Goal: Navigation & Orientation: Find specific page/section

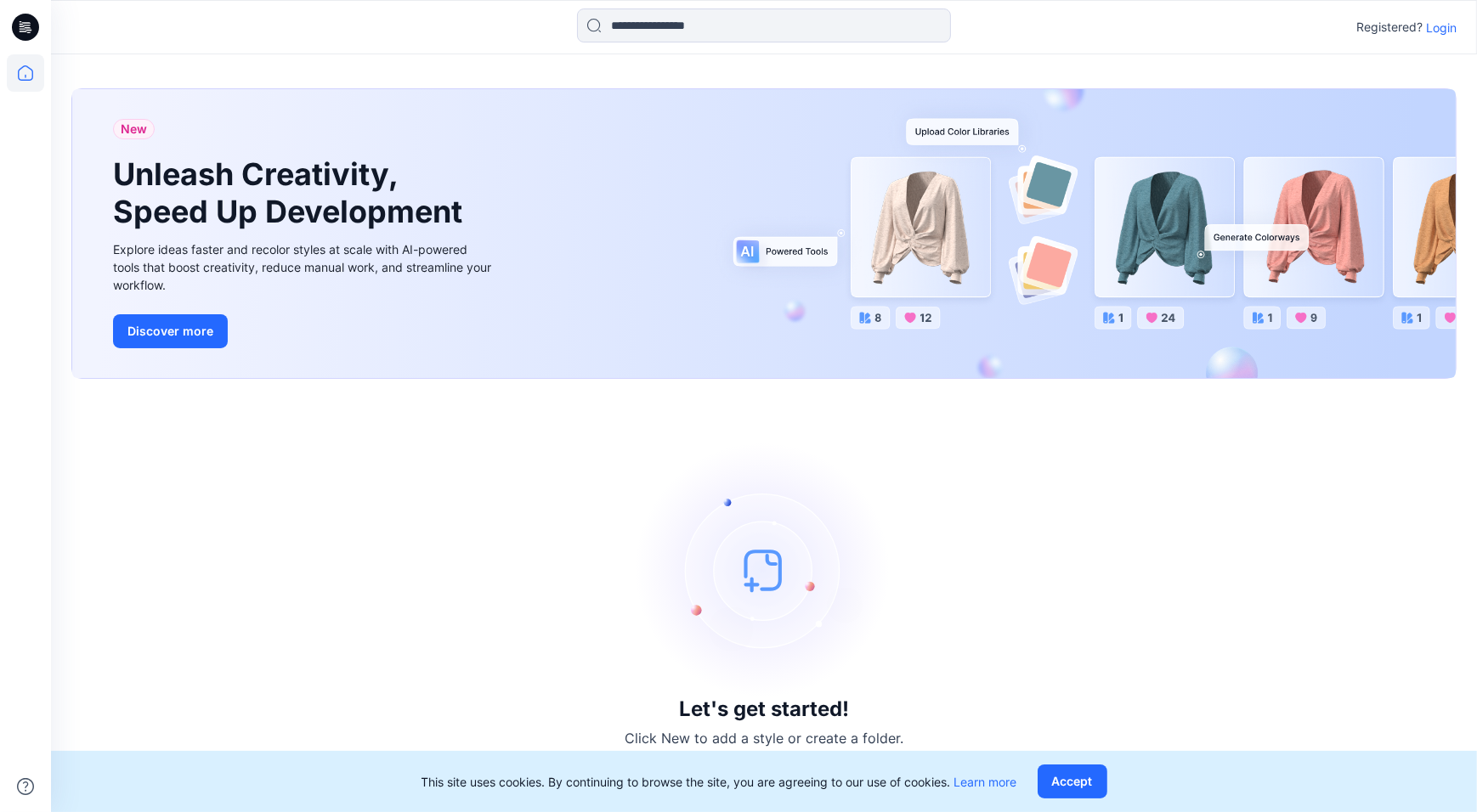
click at [25, 28] on icon at bounding box center [22, 28] width 6 height 1
click at [1440, 25] on p "Login" at bounding box center [1441, 28] width 30 height 18
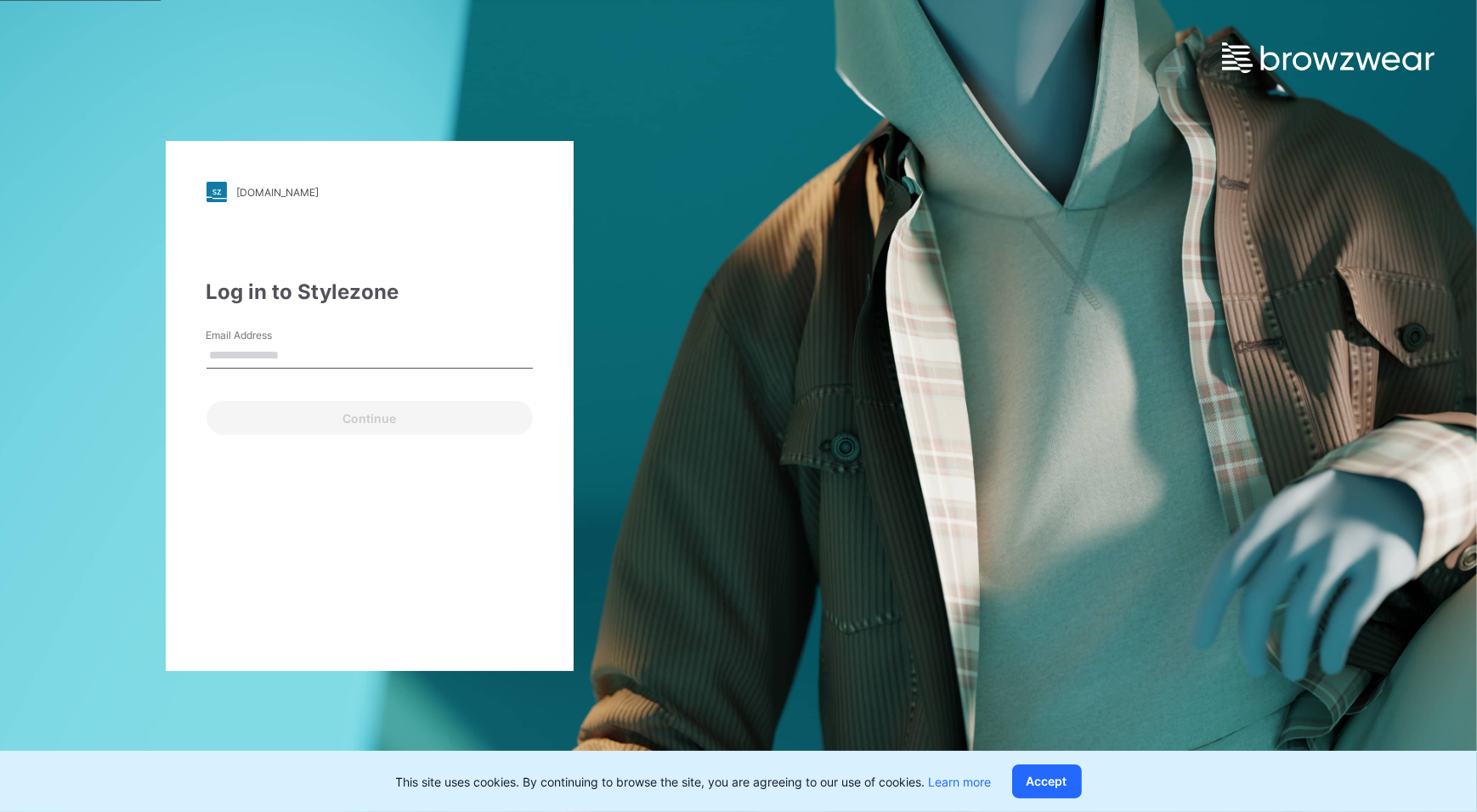
click at [330, 358] on input "Email Address" at bounding box center [369, 356] width 326 height 26
type input "**********"
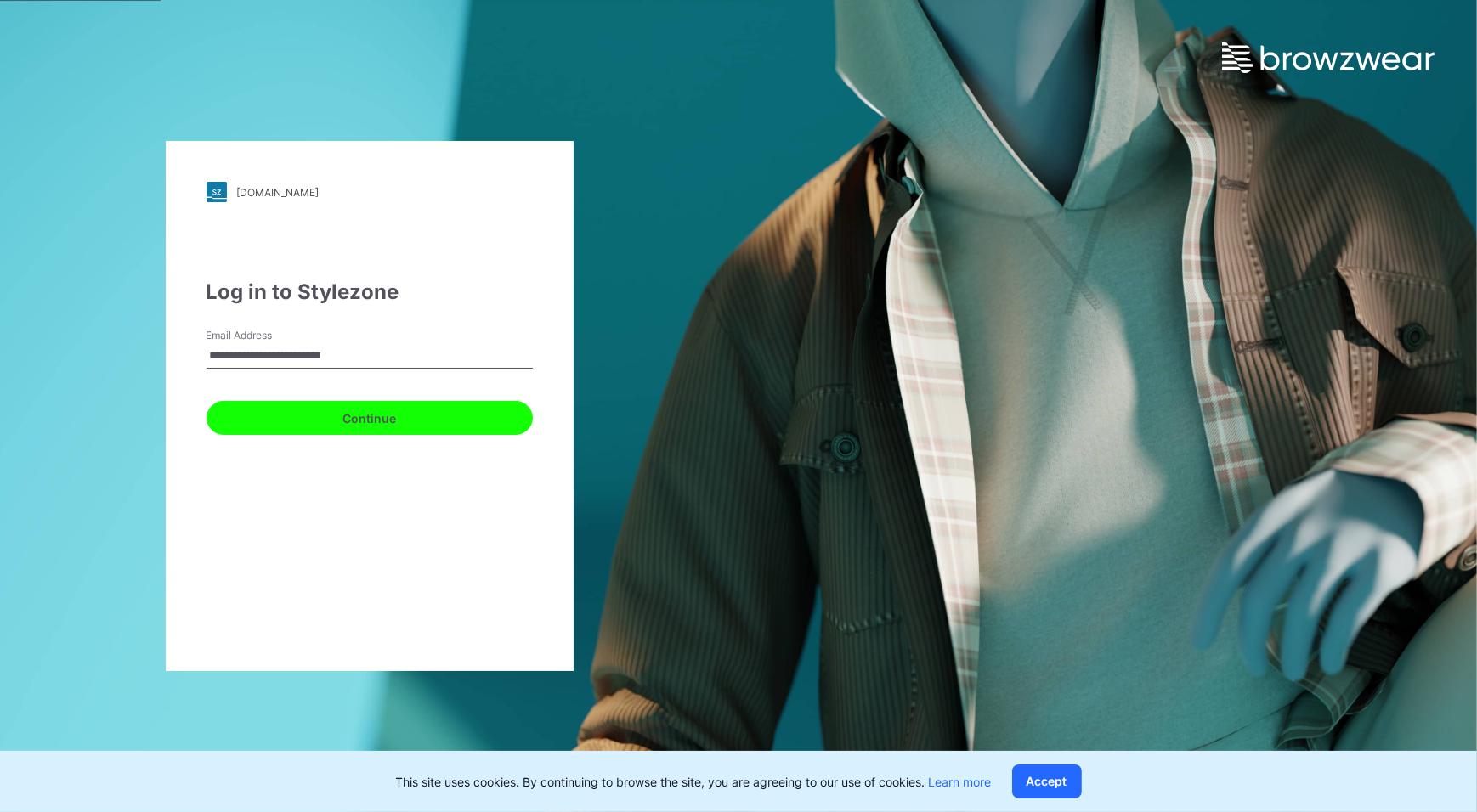
click at [312, 410] on button "Continue" at bounding box center [369, 418] width 326 height 34
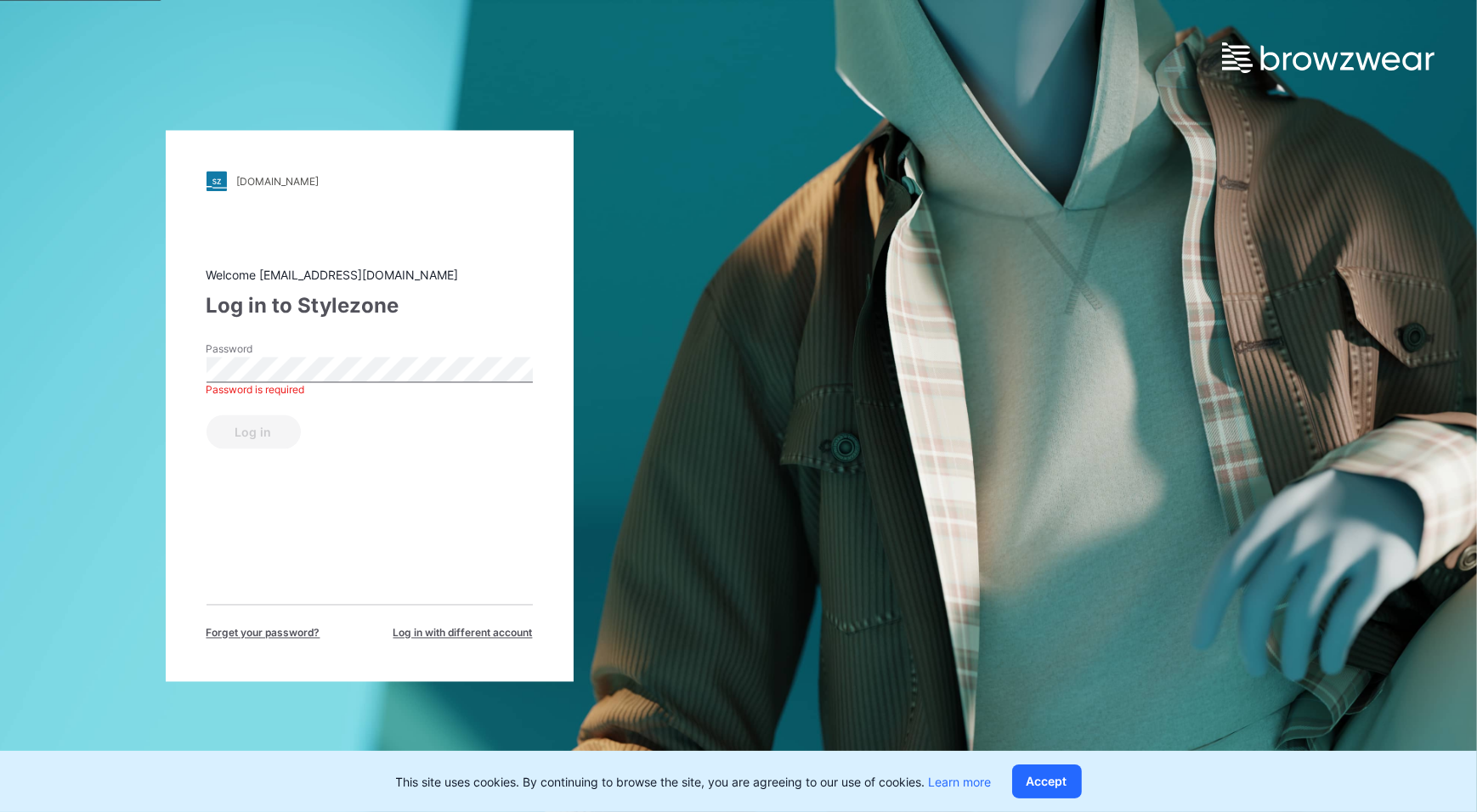
click at [206, 415] on button "Log in" at bounding box center [253, 431] width 94 height 34
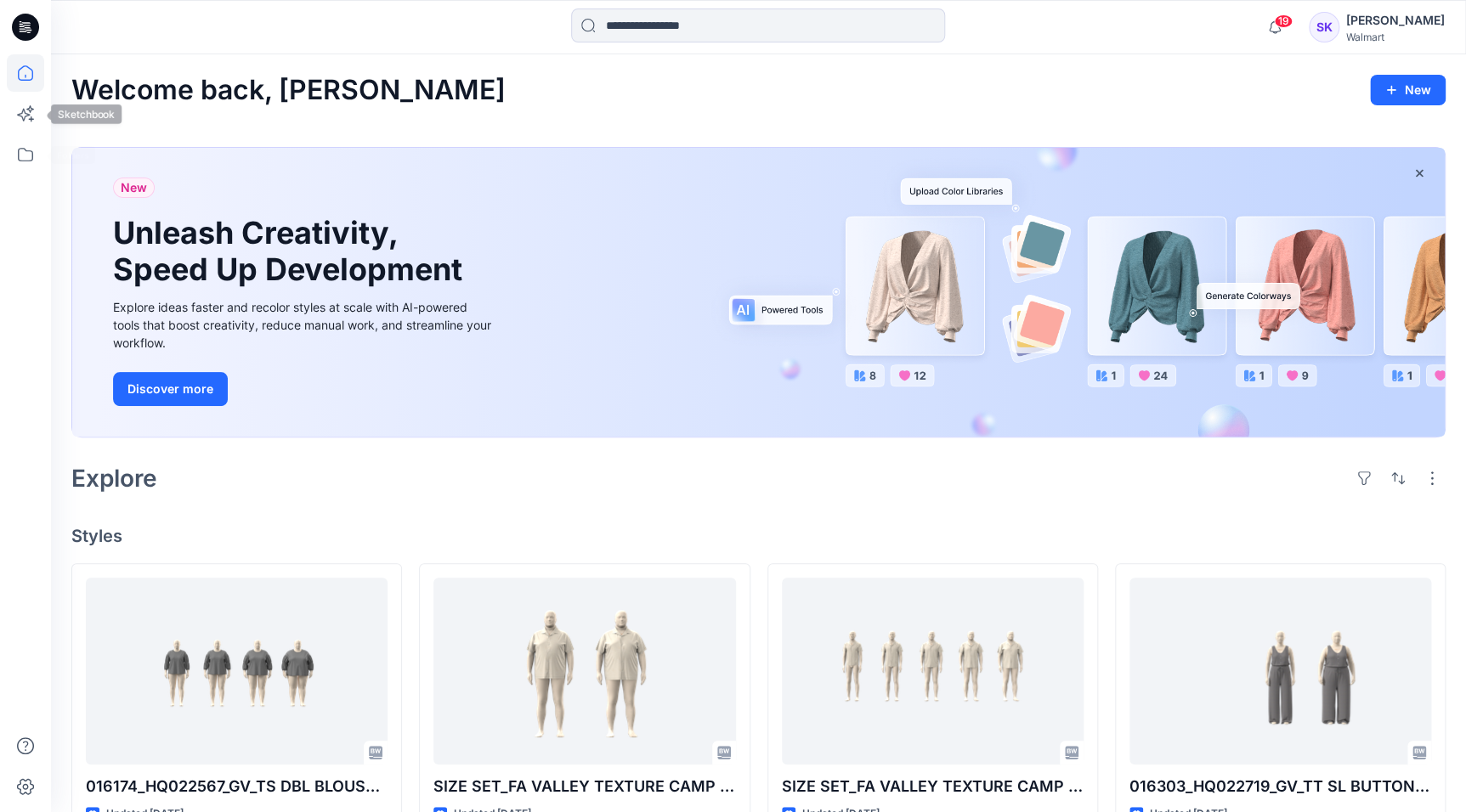
click at [29, 84] on icon at bounding box center [25, 72] width 37 height 37
click at [28, 37] on icon at bounding box center [26, 28] width 28 height 28
click at [26, 28] on icon at bounding box center [26, 28] width 28 height 28
click at [22, 80] on icon at bounding box center [26, 73] width 16 height 16
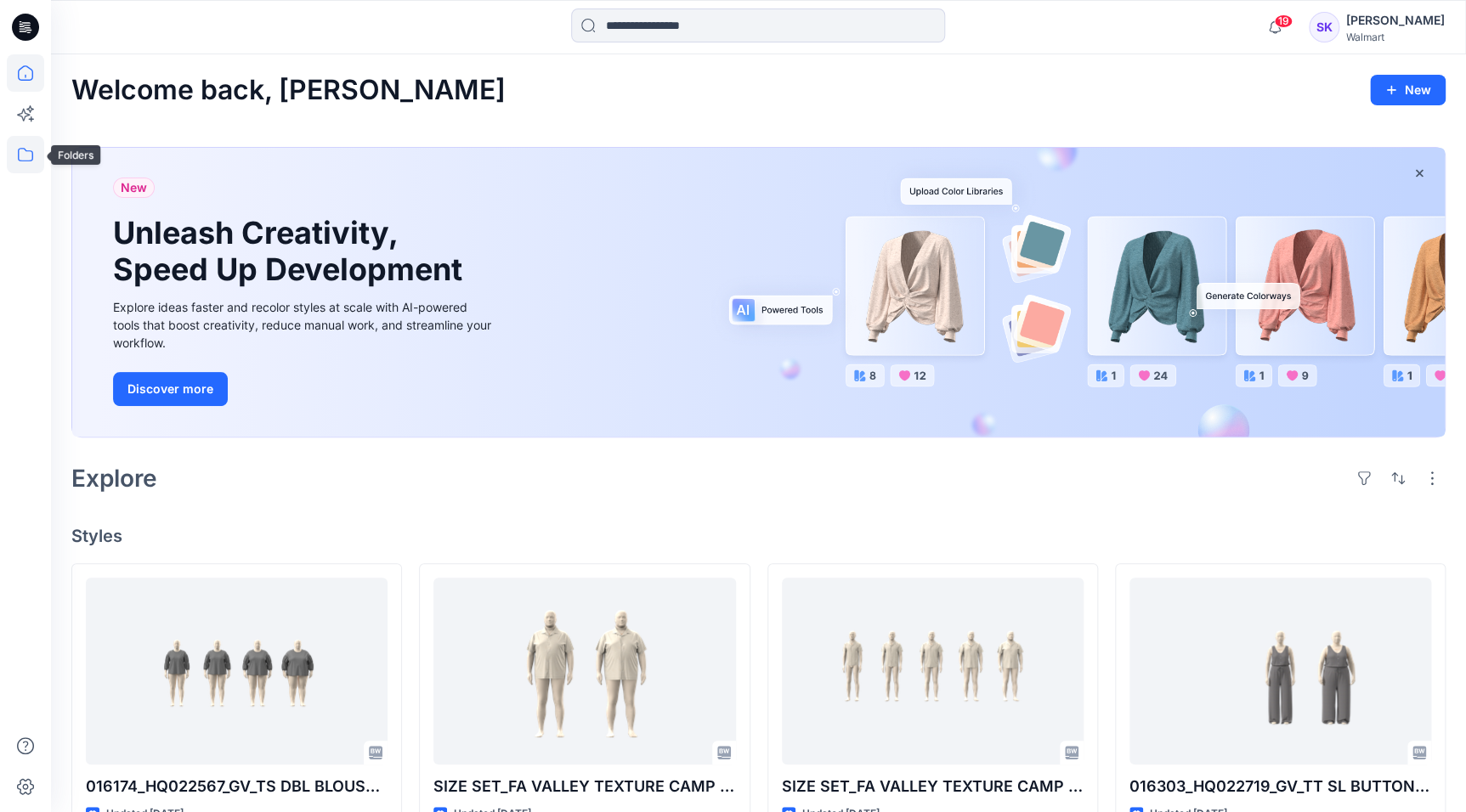
click at [26, 153] on icon at bounding box center [25, 154] width 37 height 37
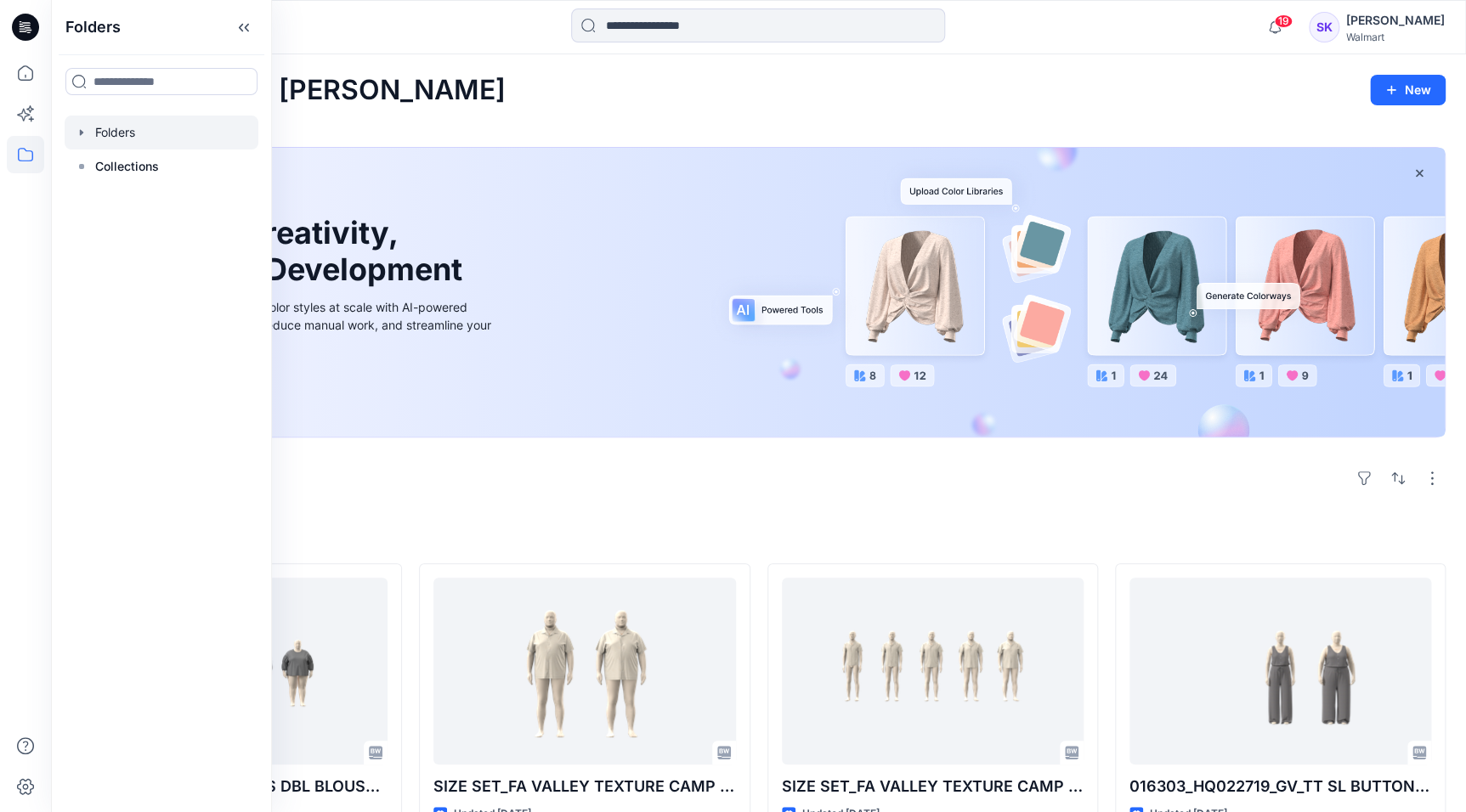
click at [123, 131] on div at bounding box center [161, 132] width 193 height 34
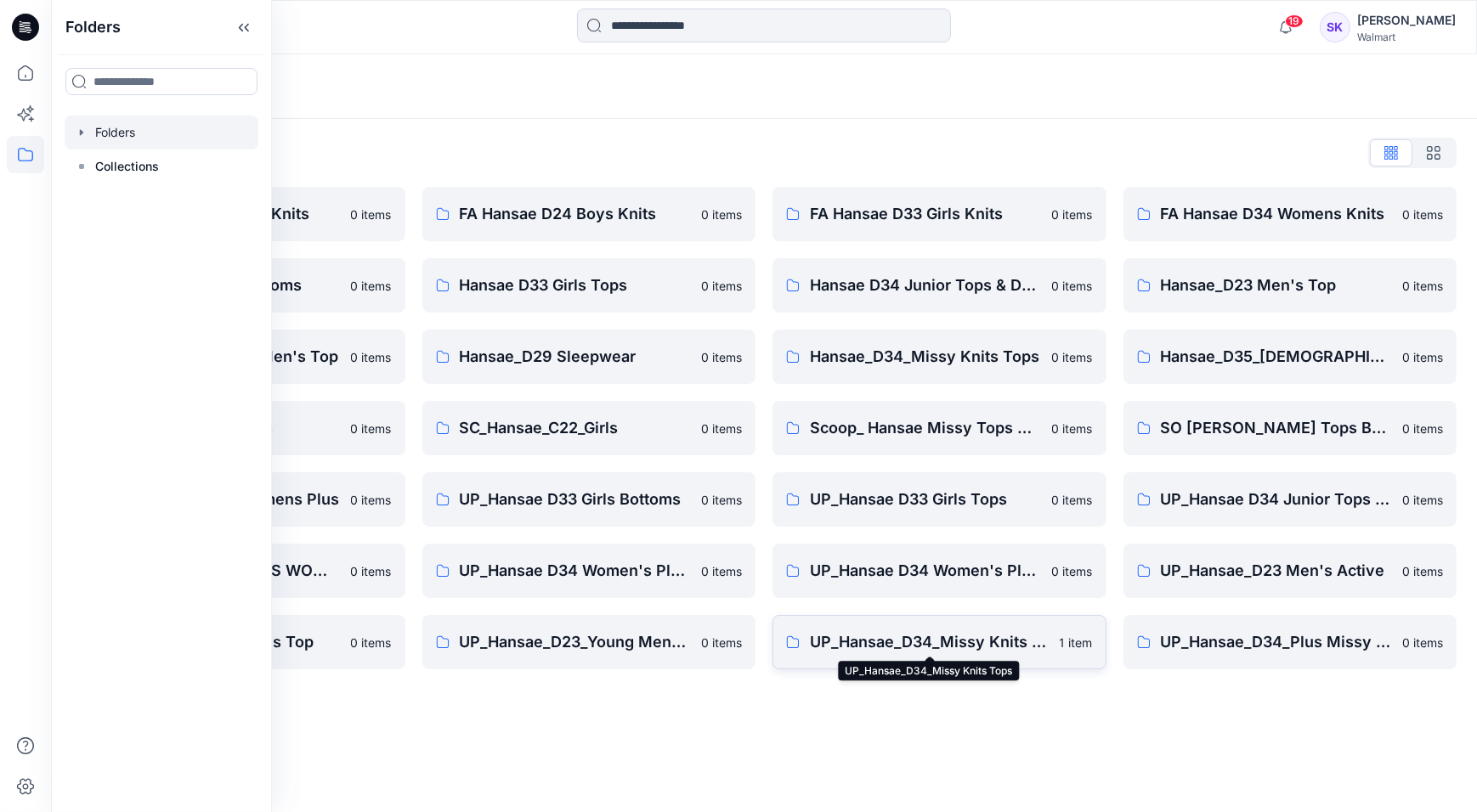
click at [970, 652] on p "UP_Hansae_D34_Missy Knits Tops" at bounding box center [930, 642] width 240 height 24
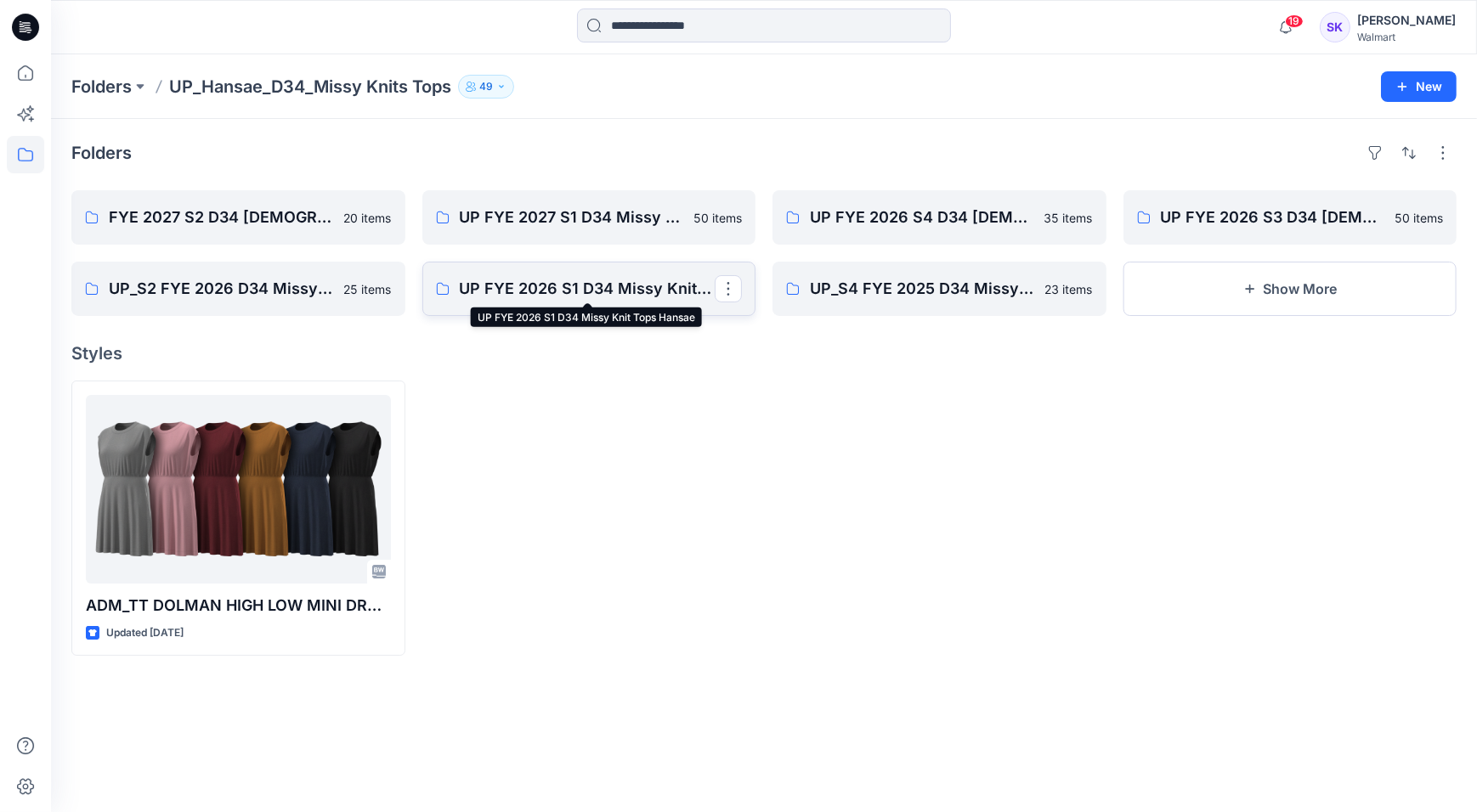
click at [584, 292] on p "UP FYE 2026 S1 D34 Missy Knit Tops Hansae" at bounding box center [588, 289] width 256 height 24
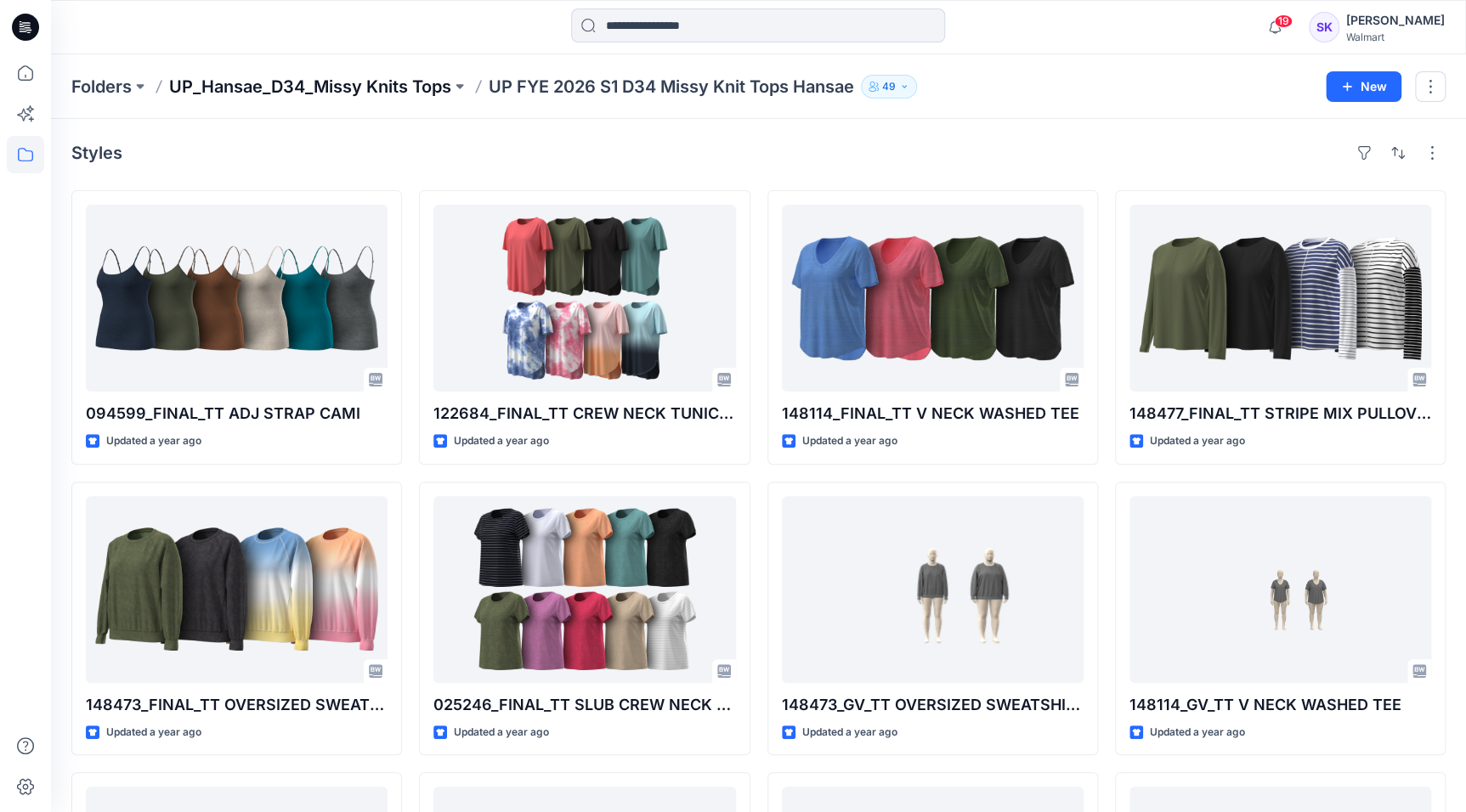
click at [357, 88] on p "UP_Hansae_D34_Missy Knits Tops" at bounding box center [310, 87] width 282 height 24
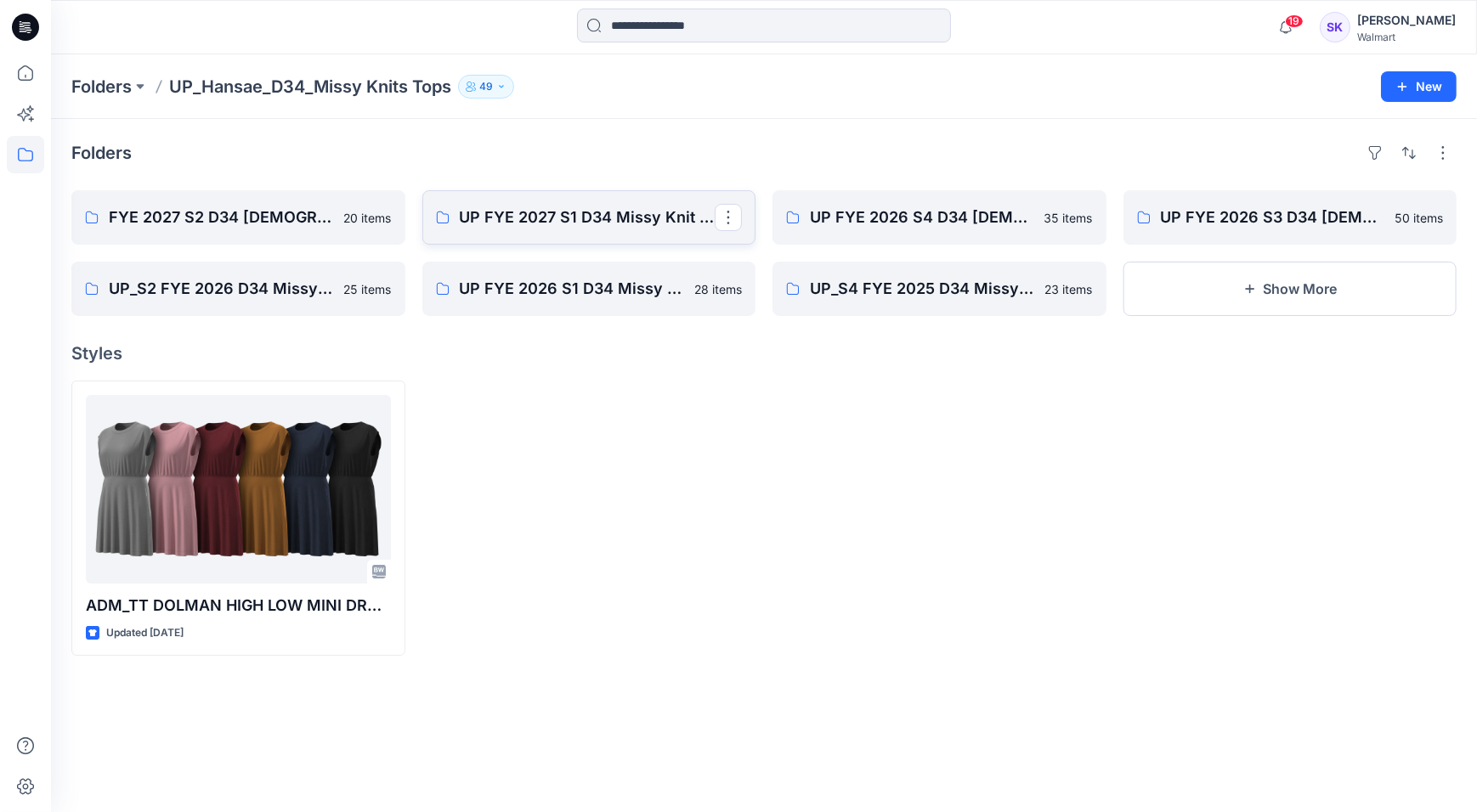
click at [584, 202] on link "UP FYE 2027 S1 D34 Missy Knit Tops" at bounding box center [589, 217] width 334 height 54
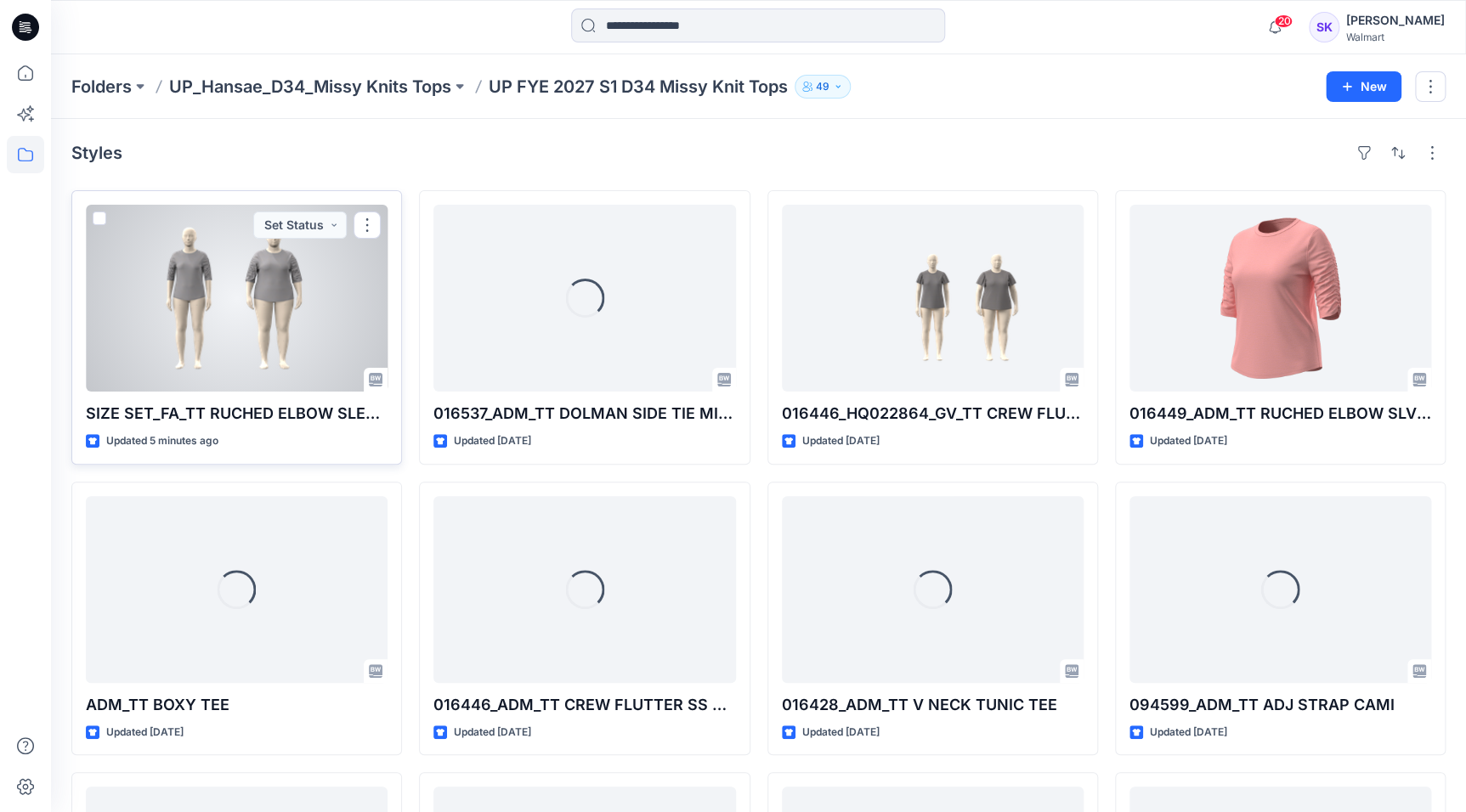
click at [289, 347] on div at bounding box center [236, 298] width 301 height 187
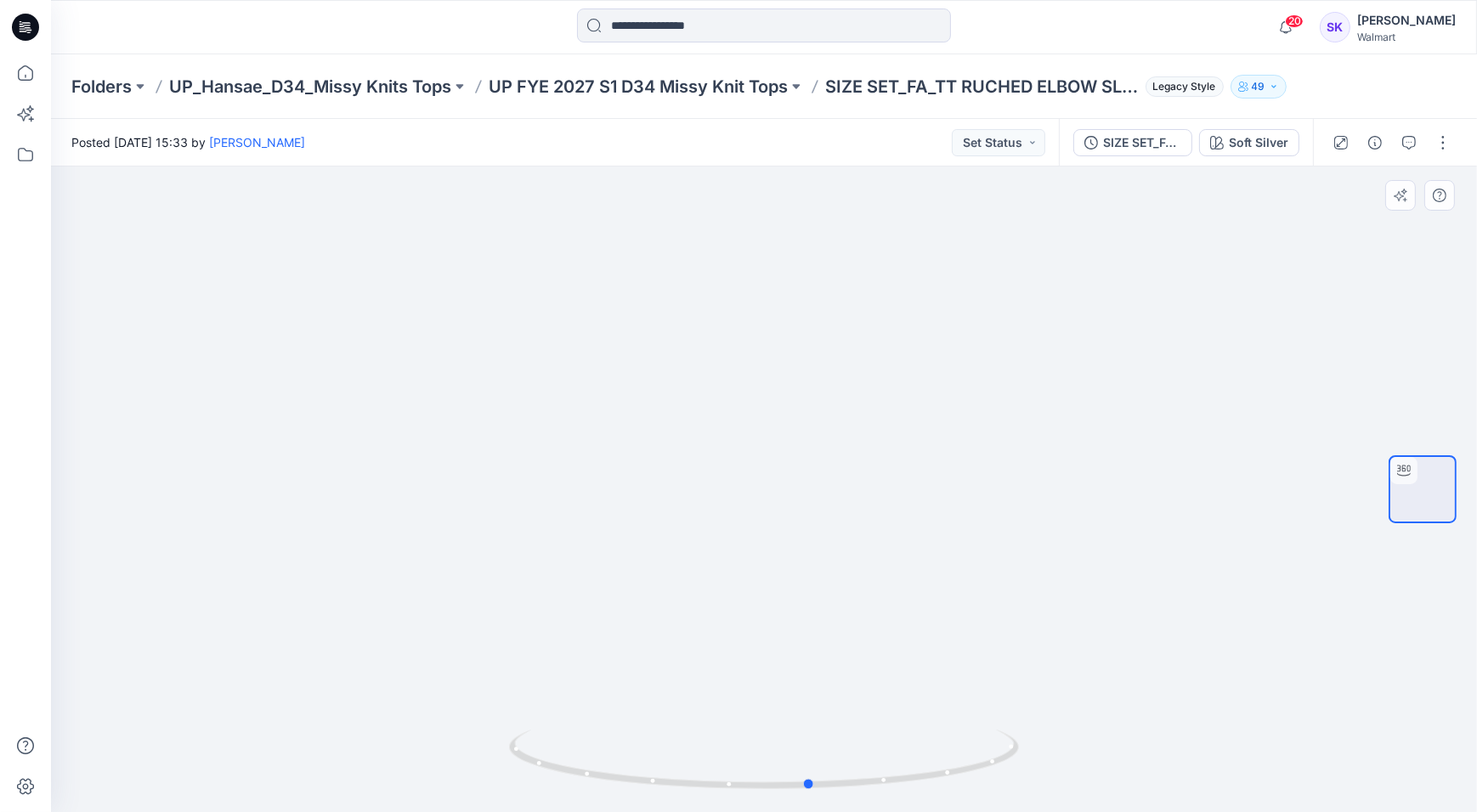
drag, startPoint x: 713, startPoint y: 784, endPoint x: 250, endPoint y: 595, distance: 500.1
click at [250, 595] on div at bounding box center [764, 489] width 1426 height 645
drag, startPoint x: 899, startPoint y: 771, endPoint x: 952, endPoint y: 490, distance: 286.0
click at [741, 762] on icon at bounding box center [767, 762] width 514 height 64
drag, startPoint x: 724, startPoint y: 784, endPoint x: 815, endPoint y: 739, distance: 101.5
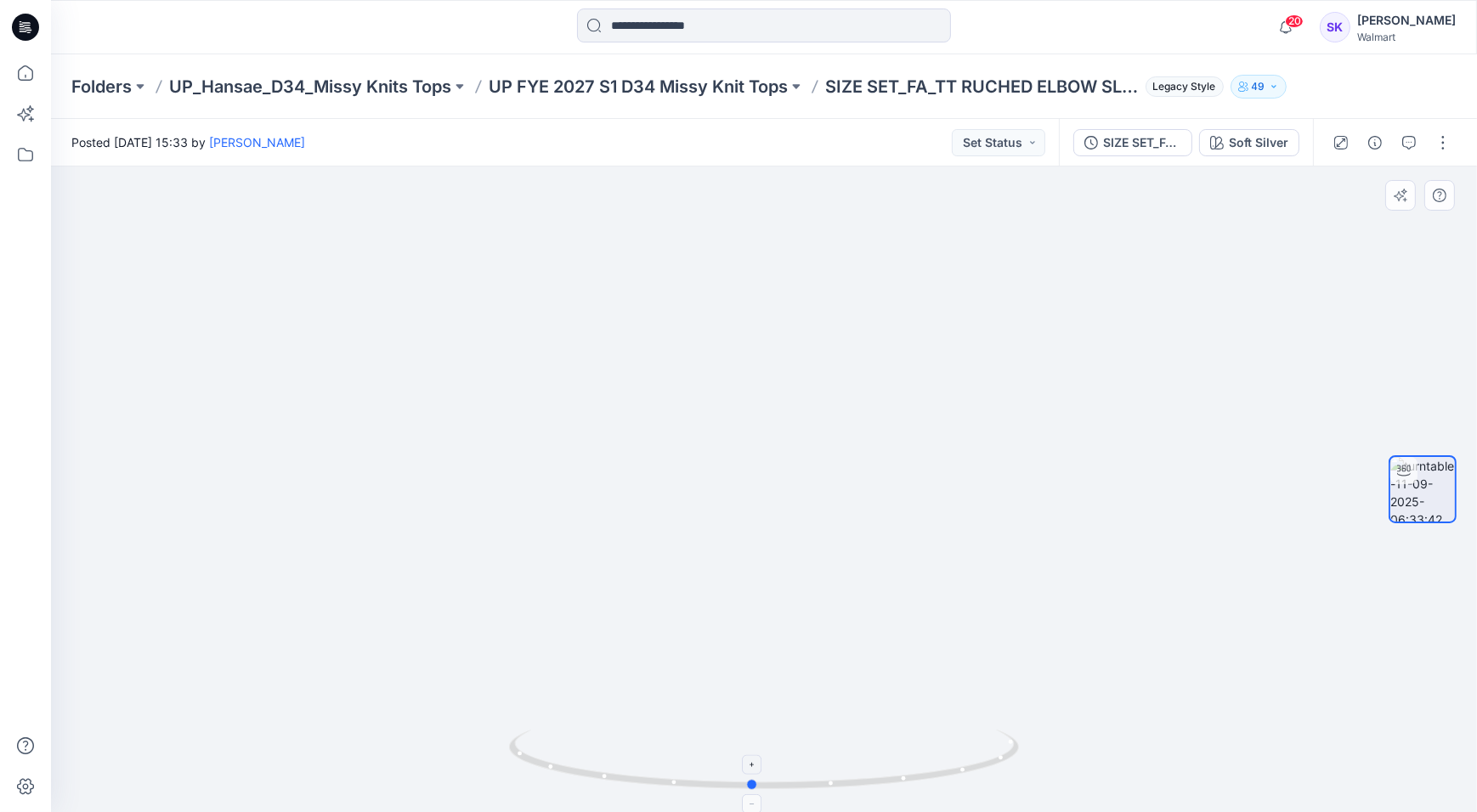
click at [824, 805] on div at bounding box center [764, 770] width 510 height 85
